Goal: Find specific page/section: Find specific page/section

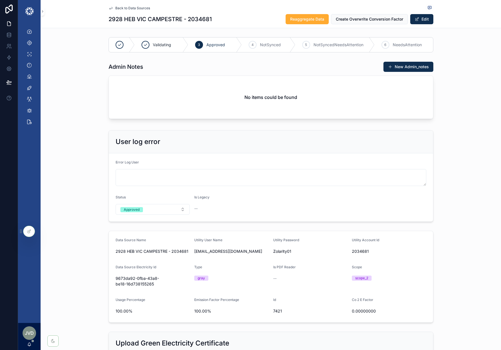
scroll to position [686, 0]
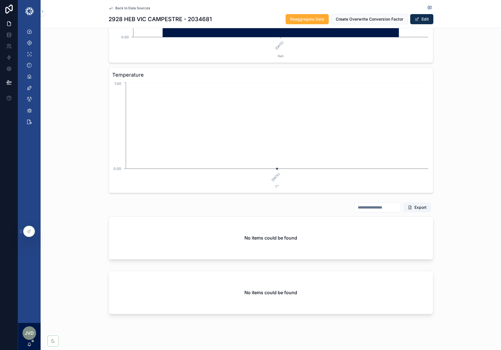
click at [124, 5] on div "Back to Data Sources" at bounding box center [271, 8] width 325 height 7
click at [120, 6] on span "Back to Data Sources" at bounding box center [132, 8] width 35 height 5
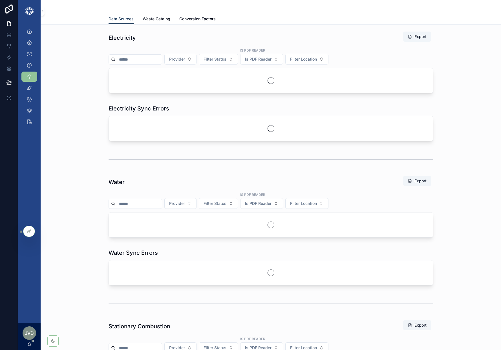
click at [136, 59] on input "scrollable content" at bounding box center [139, 60] width 46 height 8
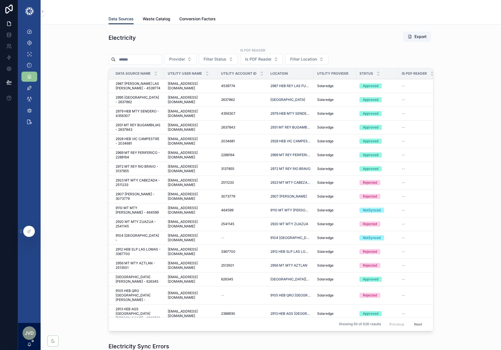
click at [136, 59] on input "scrollable content" at bounding box center [139, 60] width 46 height 8
paste input "**********"
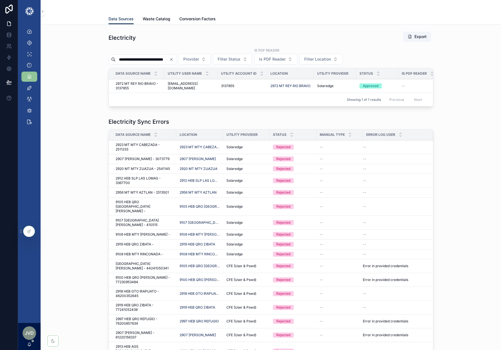
type input "**********"
click at [153, 89] on span "2972 MT REY RIO BRAVO - 3137855" at bounding box center [138, 86] width 45 height 9
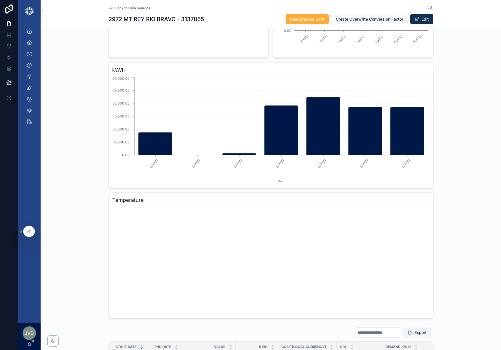
scroll to position [730, 0]
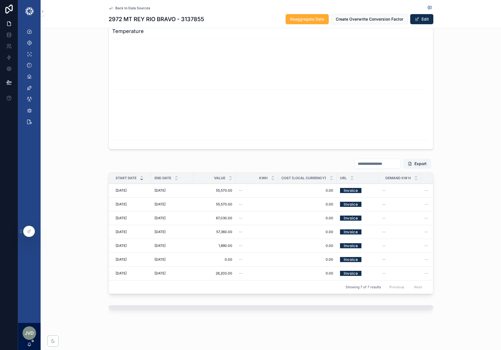
click at [357, 192] on link "Invoice" at bounding box center [350, 190] width 21 height 9
click at [0, 0] on div "Add Comment Notify Error Edit Record Edit Record Admin Delete" at bounding box center [0, 0] width 0 height 0
click at [356, 261] on link "Invoice" at bounding box center [350, 259] width 21 height 9
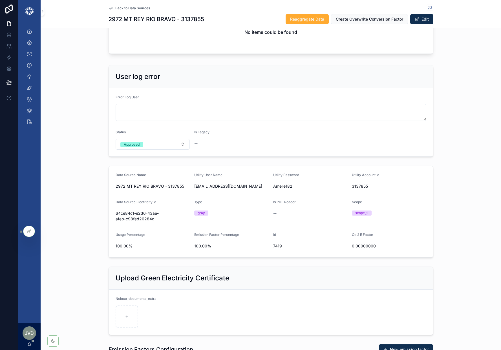
scroll to position [0, 0]
